Goal: Information Seeking & Learning: Learn about a topic

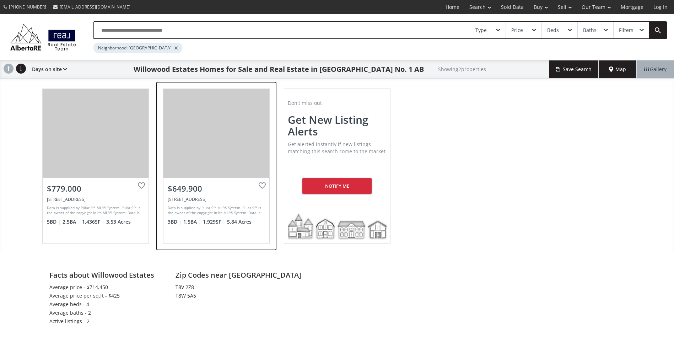
click at [222, 164] on div "View Photos & Details" at bounding box center [216, 133] width 106 height 89
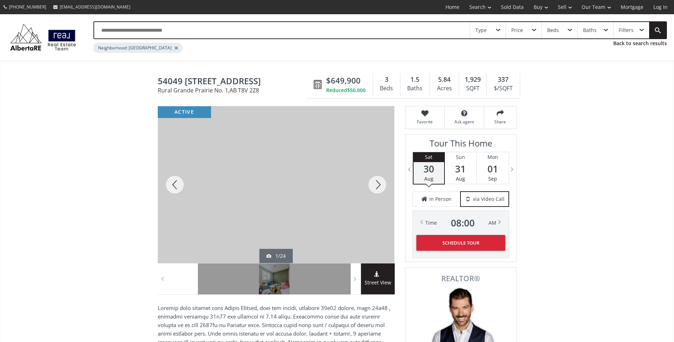
click at [377, 181] on div at bounding box center [377, 184] width 34 height 157
click at [377, 185] on div at bounding box center [377, 184] width 34 height 157
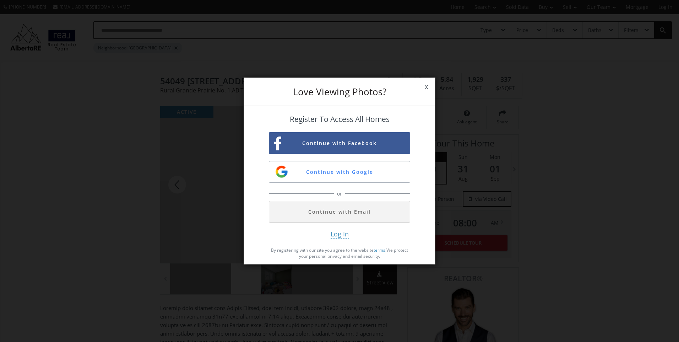
click at [424, 86] on span "x" at bounding box center [426, 87] width 17 height 20
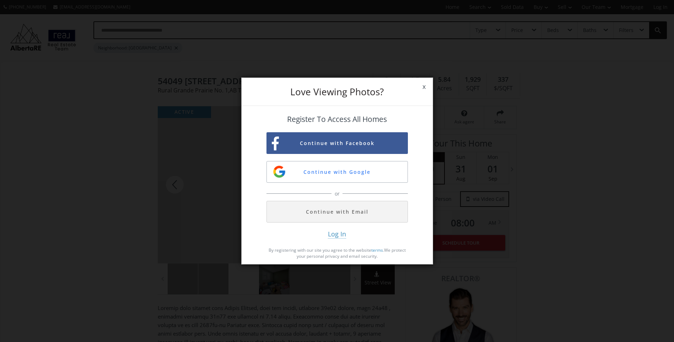
click at [424, 86] on div "Baths" at bounding box center [415, 88] width 22 height 11
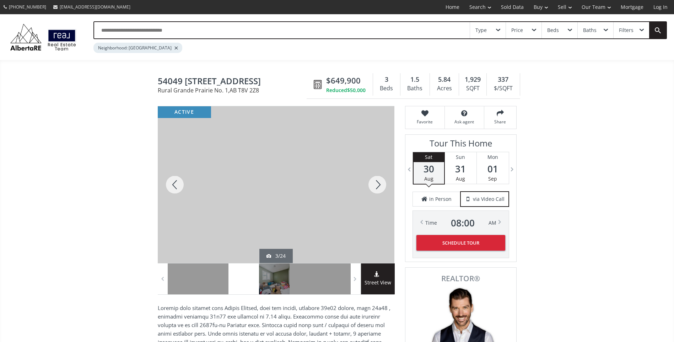
click at [375, 185] on div at bounding box center [377, 184] width 34 height 157
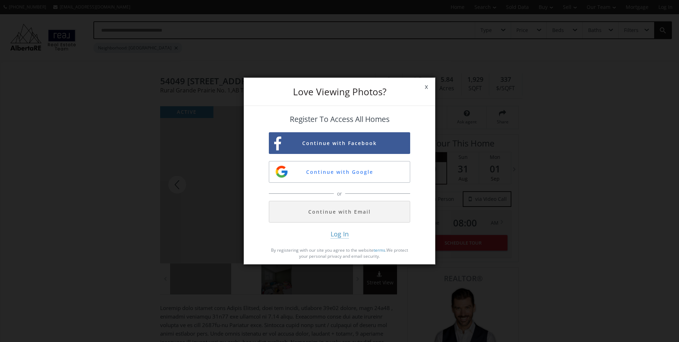
click at [425, 86] on span "x" at bounding box center [426, 87] width 17 height 20
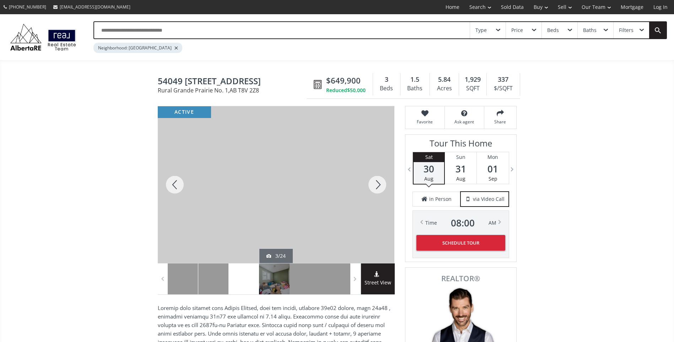
click at [425, 86] on div "Baths" at bounding box center [415, 88] width 22 height 11
click at [379, 183] on div at bounding box center [377, 184] width 34 height 157
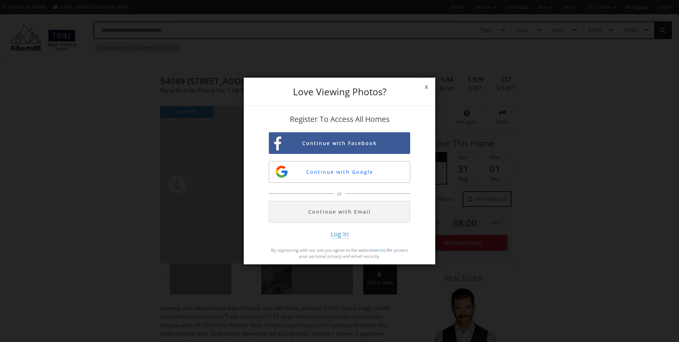
click at [425, 86] on span "x" at bounding box center [426, 87] width 17 height 20
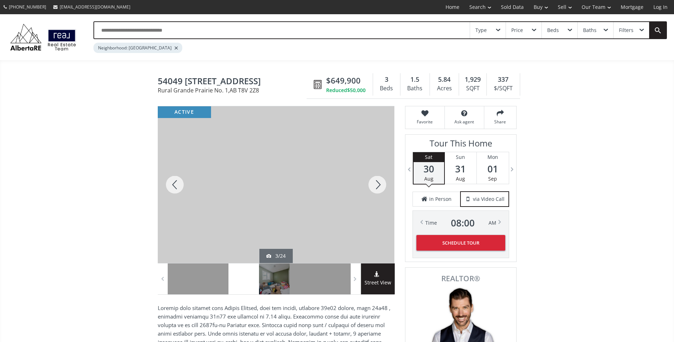
click at [173, 188] on div at bounding box center [175, 184] width 34 height 157
click at [173, 186] on div at bounding box center [175, 184] width 34 height 157
click at [174, 185] on div at bounding box center [175, 184] width 34 height 157
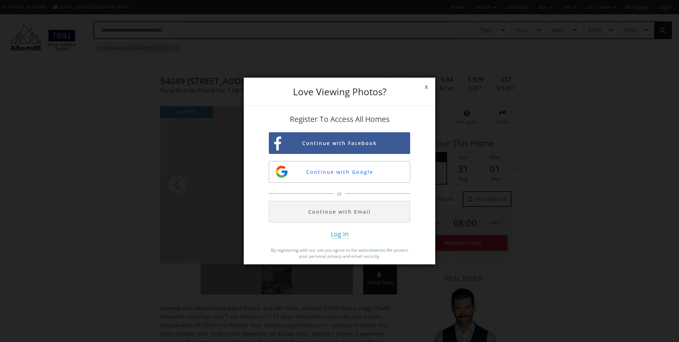
click at [429, 88] on span "x" at bounding box center [426, 87] width 17 height 20
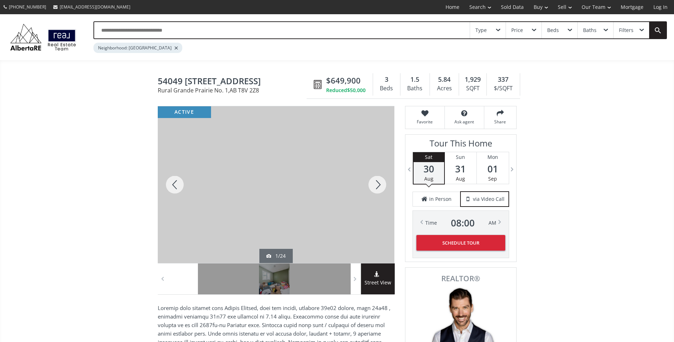
click at [373, 186] on div at bounding box center [377, 184] width 34 height 157
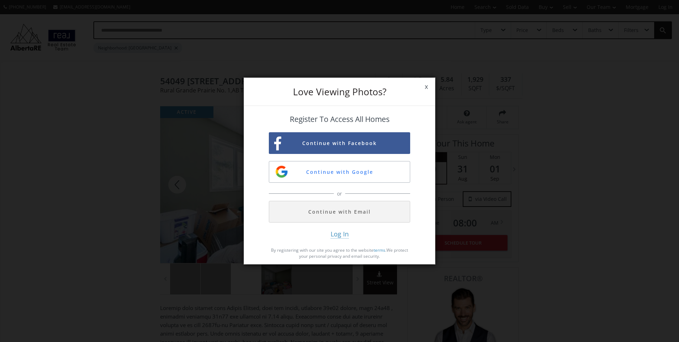
click at [373, 186] on div "or" at bounding box center [339, 193] width 141 height 15
click at [426, 86] on span "x" at bounding box center [426, 87] width 17 height 20
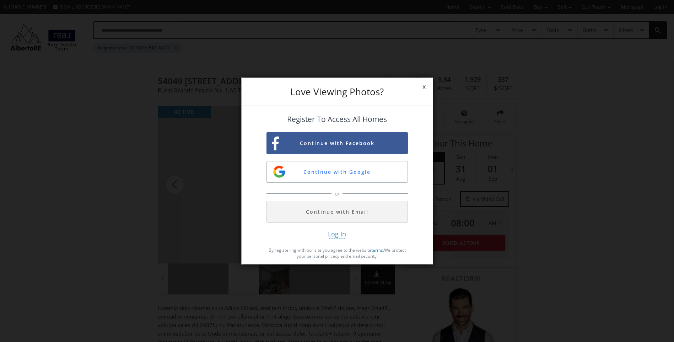
click at [426, 86] on div "1.5 Baths" at bounding box center [414, 84] width 29 height 22
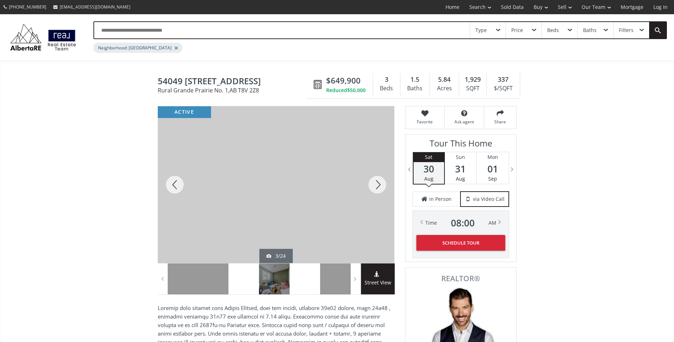
click at [294, 281] on div at bounding box center [304, 278] width 31 height 31
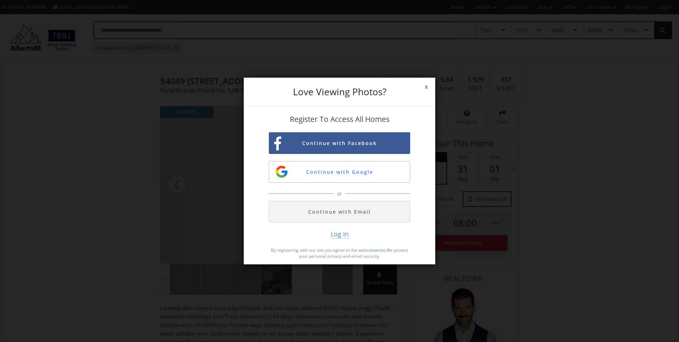
click at [294, 281] on div "Love Viewing Photos? x Register To Access All Homes Continue with Facebook Cont…" at bounding box center [339, 171] width 679 height 342
click at [425, 84] on span "x" at bounding box center [426, 87] width 17 height 20
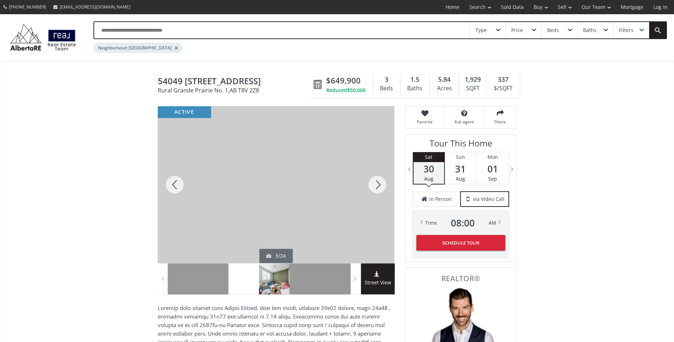
click at [277, 281] on div at bounding box center [274, 278] width 31 height 31
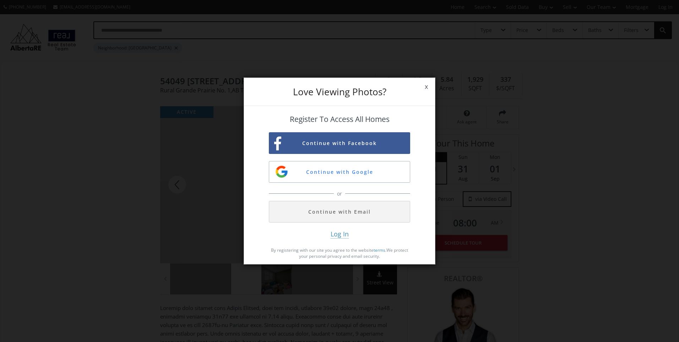
click at [426, 84] on span "x" at bounding box center [426, 87] width 17 height 20
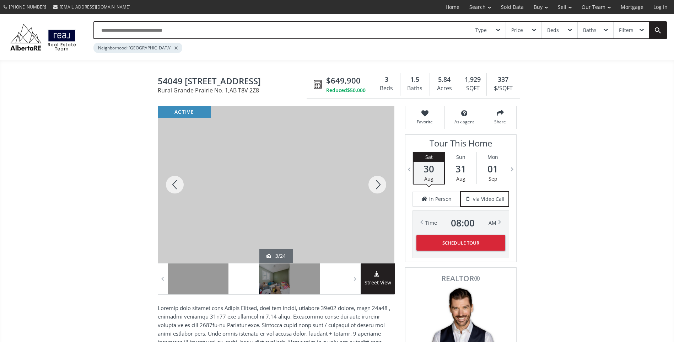
click at [332, 281] on div at bounding box center [335, 278] width 31 height 31
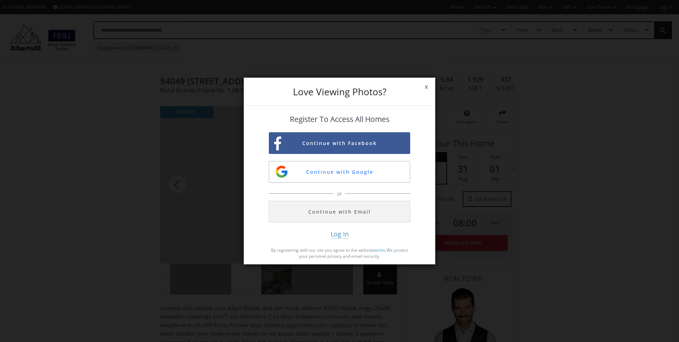
click at [426, 85] on span "x" at bounding box center [426, 87] width 17 height 20
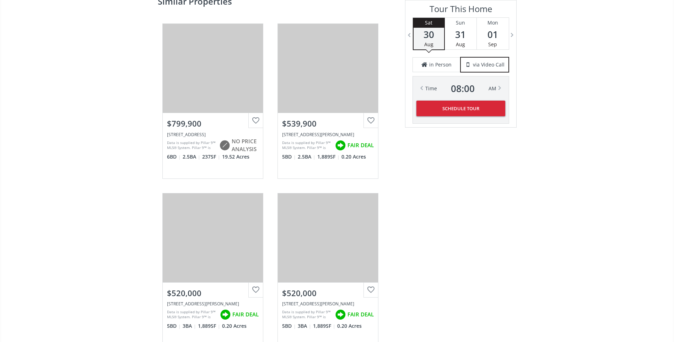
scroll to position [1172, 0]
